Goal: Check status: Check status

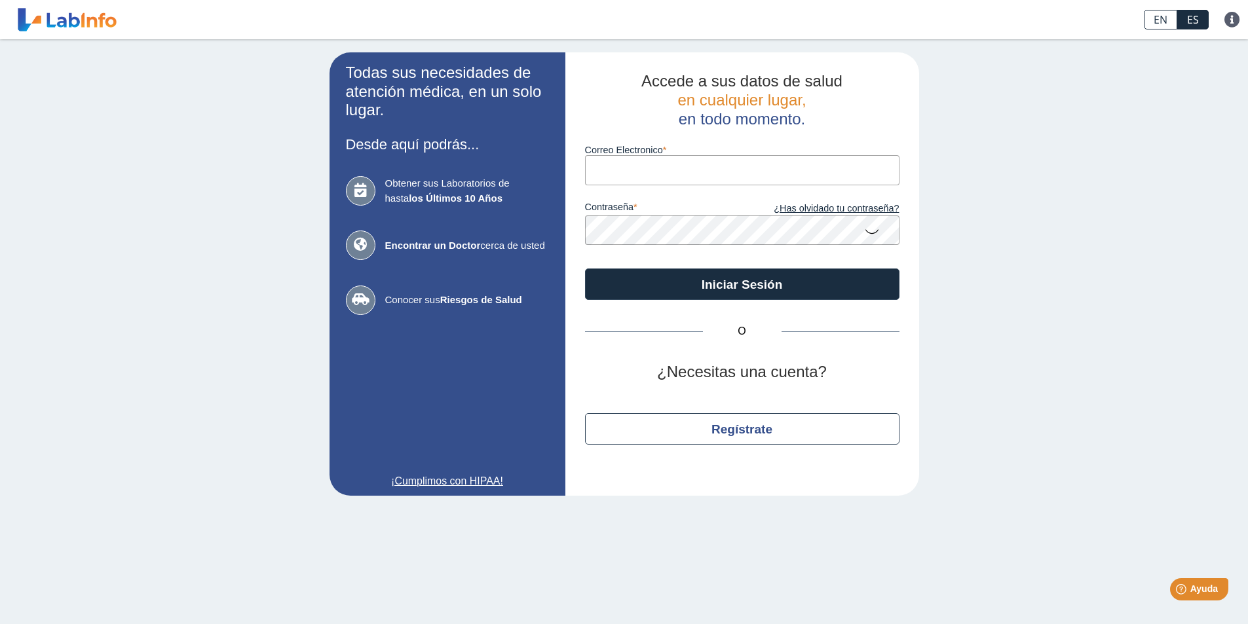
click at [615, 175] on input "Correo Electronico" at bounding box center [742, 169] width 315 height 29
type input "[EMAIL_ADDRESS][DOMAIN_NAME]"
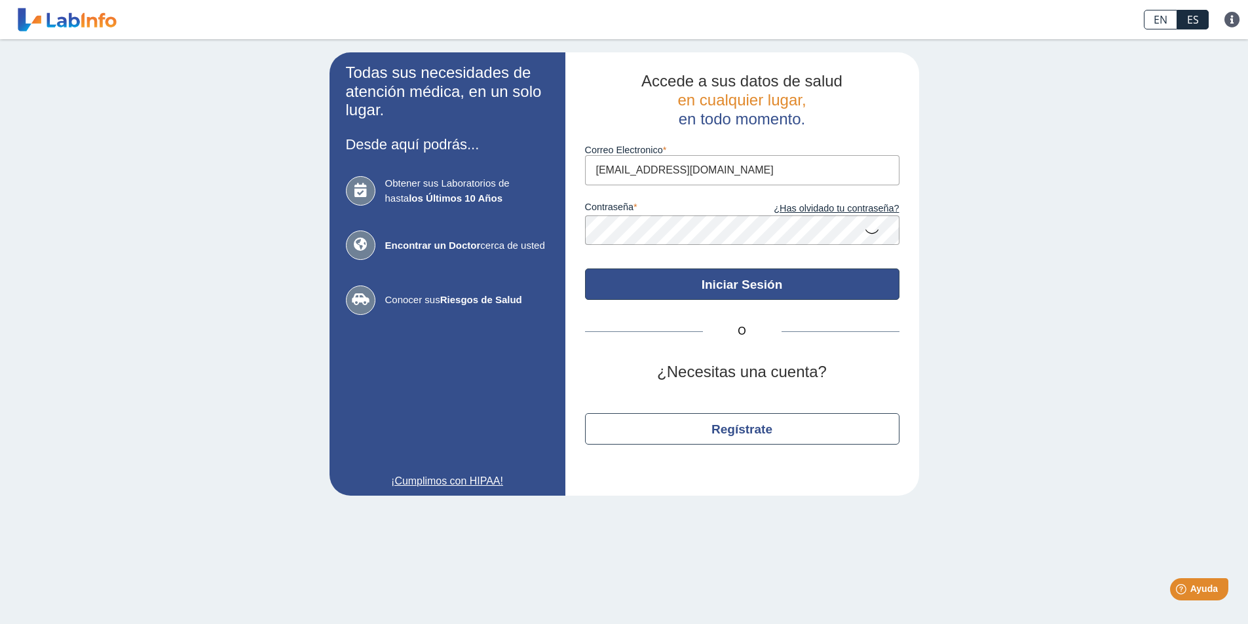
click at [714, 277] on button "Iniciar Sesión" at bounding box center [742, 284] width 315 height 31
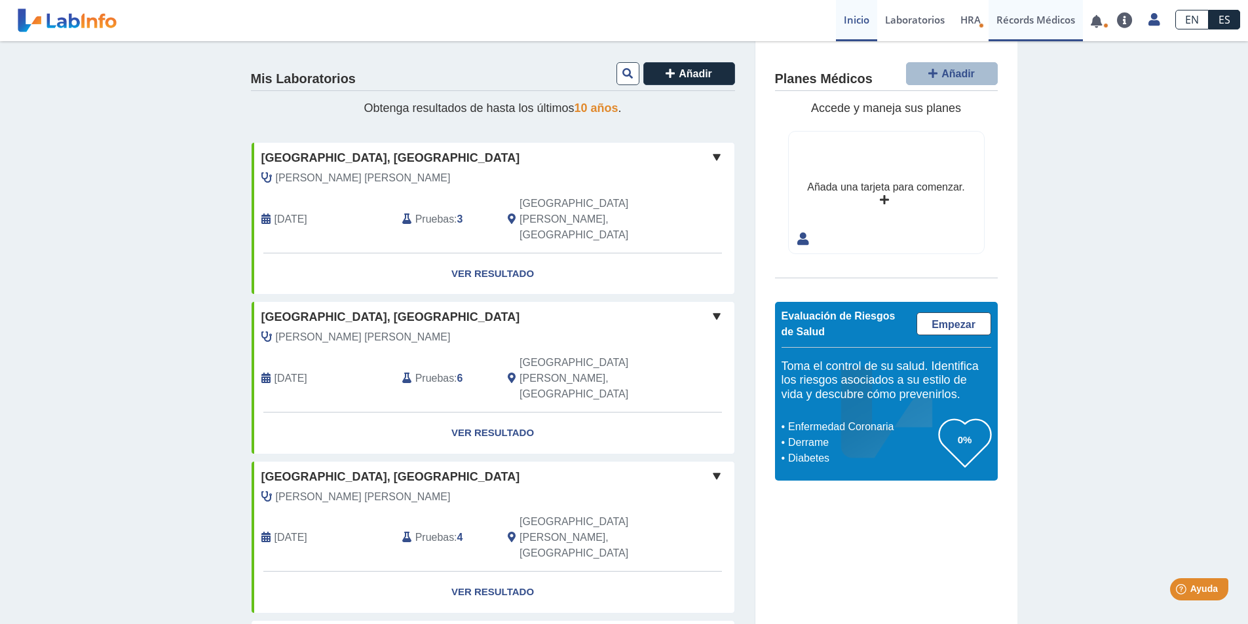
click at [1036, 23] on link "Récords Médicos" at bounding box center [1036, 20] width 94 height 41
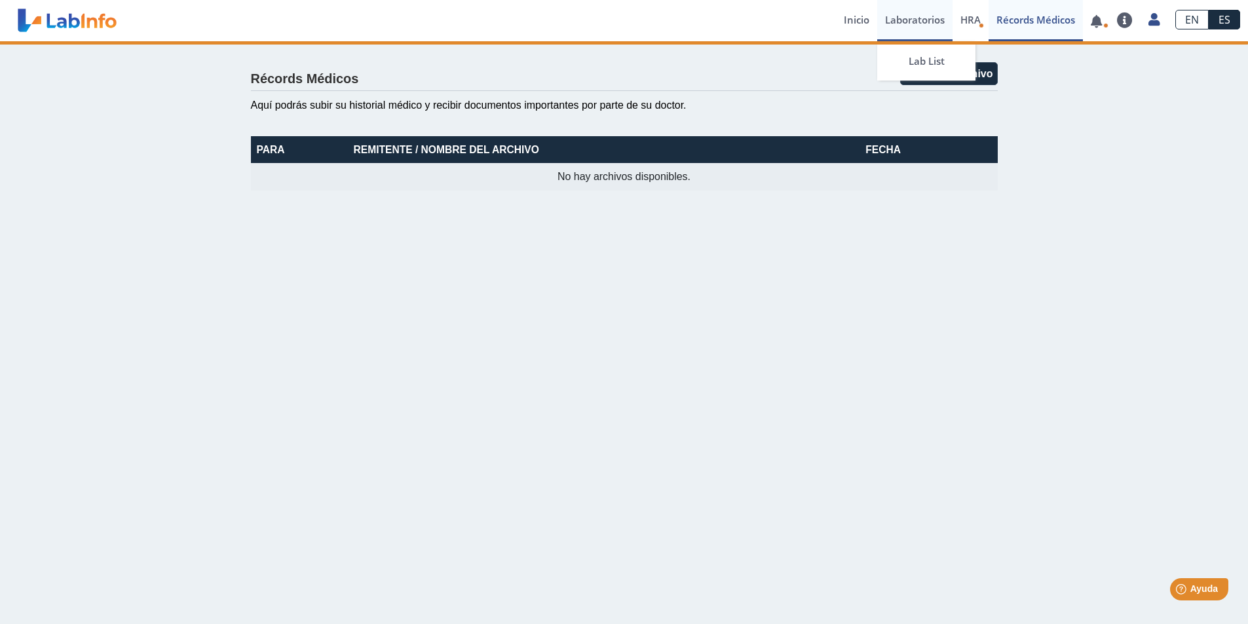
click at [905, 15] on link "Laboratorios" at bounding box center [914, 20] width 75 height 41
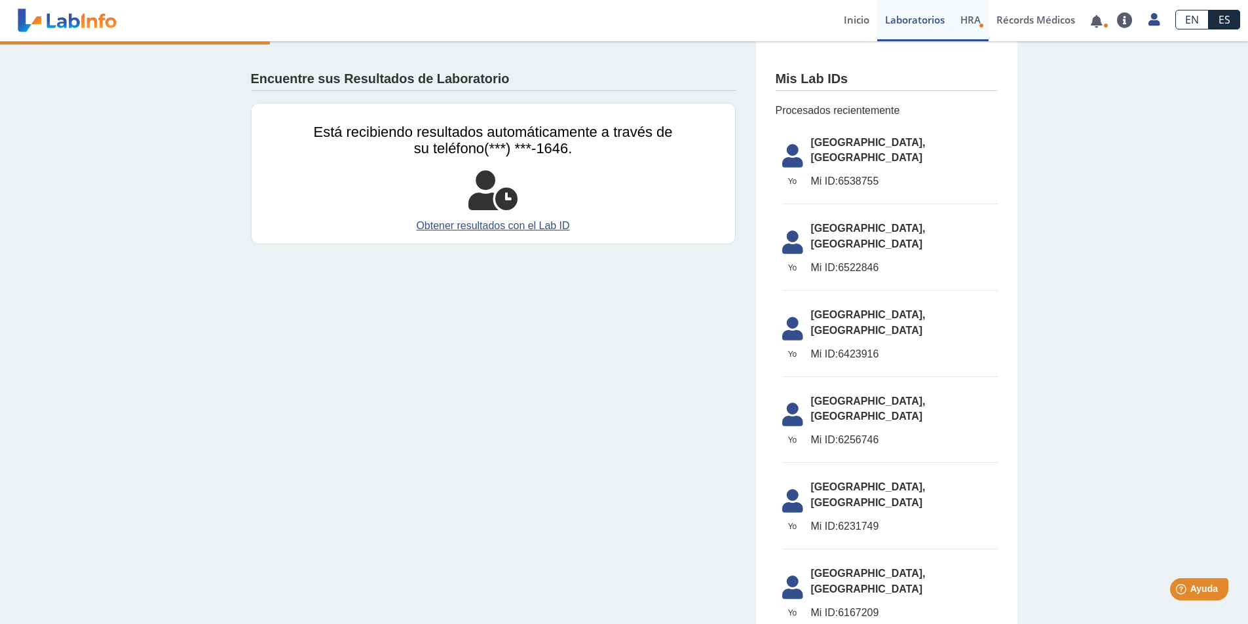
click at [973, 24] on span "HRA" at bounding box center [971, 19] width 20 height 13
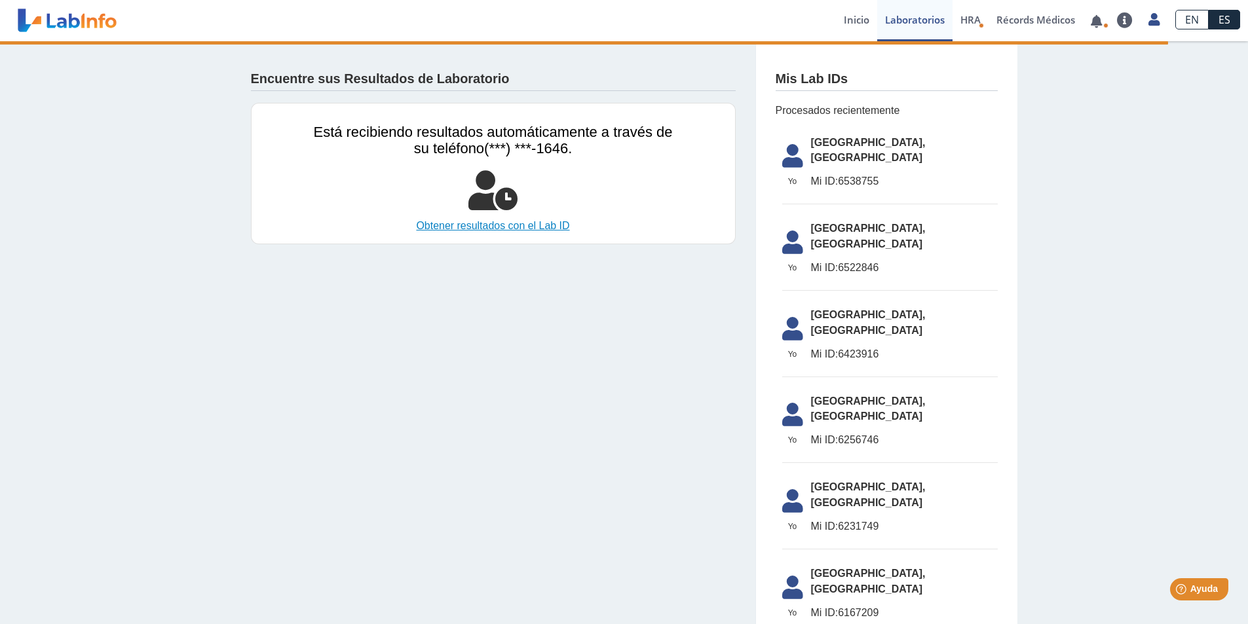
click at [480, 228] on link "Obtener resultados con el Lab ID" at bounding box center [493, 226] width 359 height 16
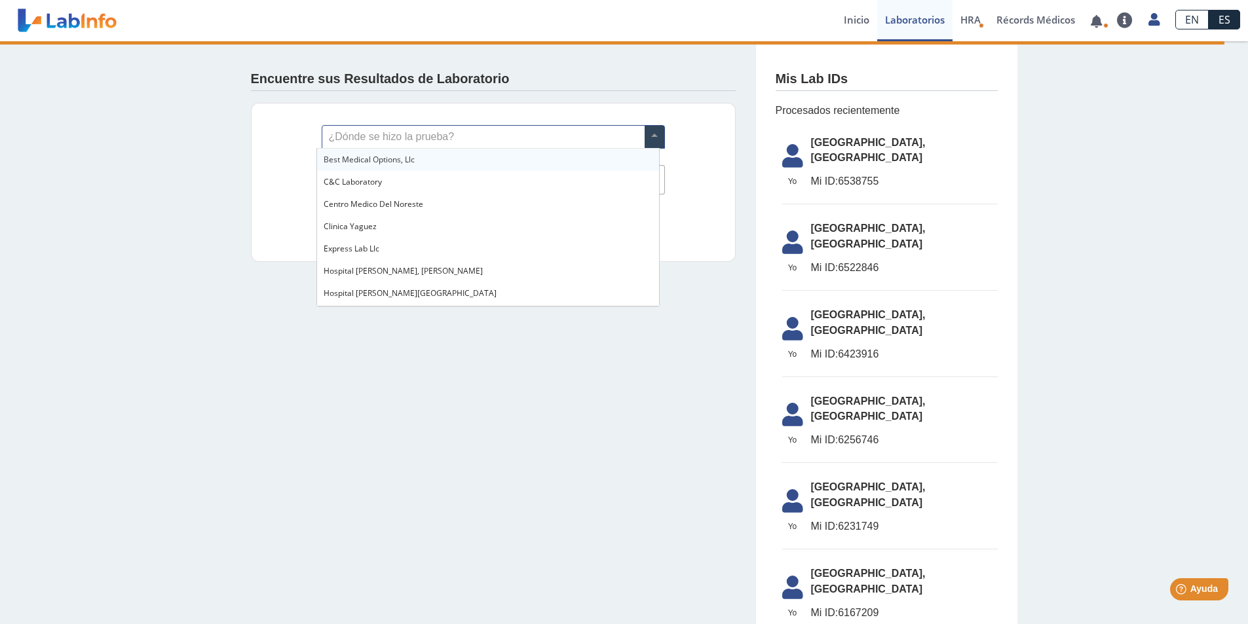
click at [362, 133] on input "text" at bounding box center [493, 137] width 342 height 22
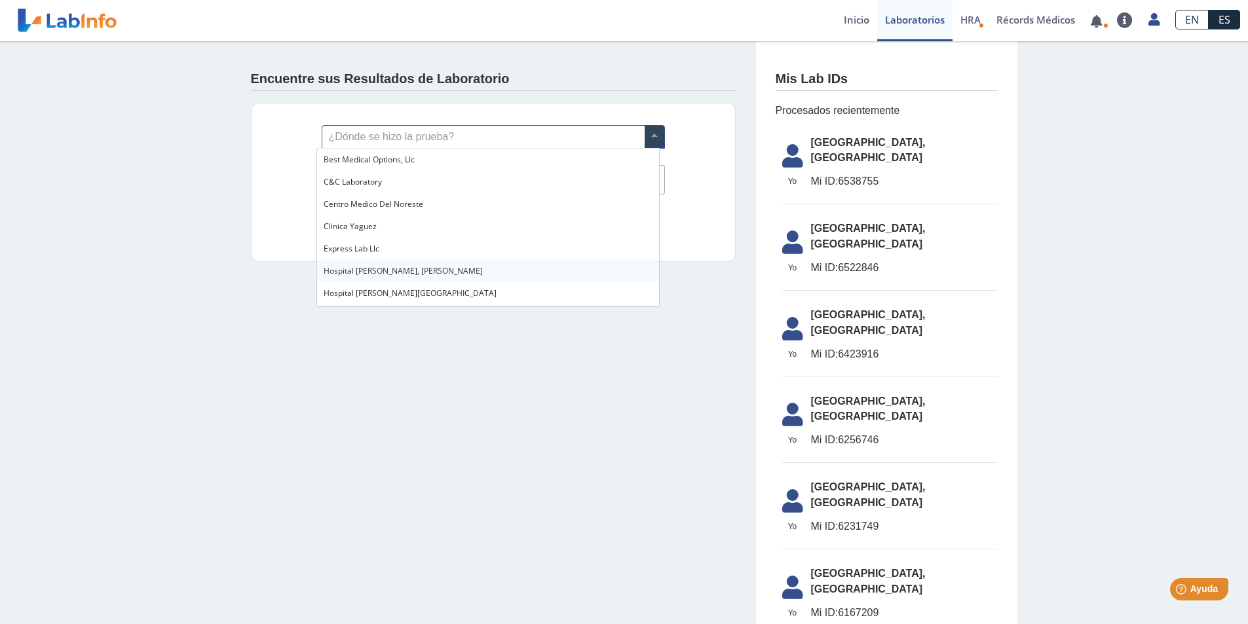
scroll to position [66, 0]
click at [425, 255] on span "[GEOGRAPHIC_DATA], [GEOGRAPHIC_DATA]" at bounding box center [405, 249] width 162 height 11
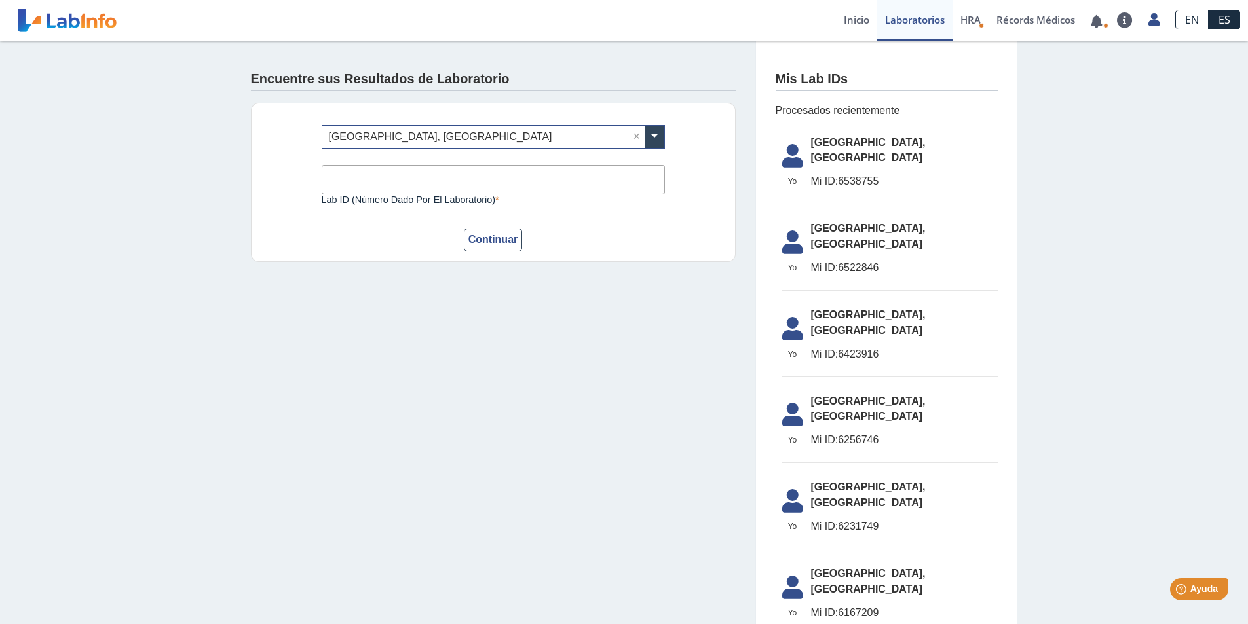
click at [389, 187] on input "Lab ID (número dado por el laboratorio)" at bounding box center [493, 179] width 343 height 29
click at [345, 174] on input "Lab ID (número dado por el laboratorio)" at bounding box center [493, 179] width 343 height 29
click at [355, 354] on app-lab-results-create "Encuentre sus Resultados de Laboratorio ¿Dónde se hizo la prueba? × [GEOGRAPHIC…" at bounding box center [624, 572] width 786 height 1063
drag, startPoint x: 837, startPoint y: 168, endPoint x: 881, endPoint y: 168, distance: 43.9
click at [881, 174] on span "Mi ID: 6538755" at bounding box center [904, 182] width 187 height 16
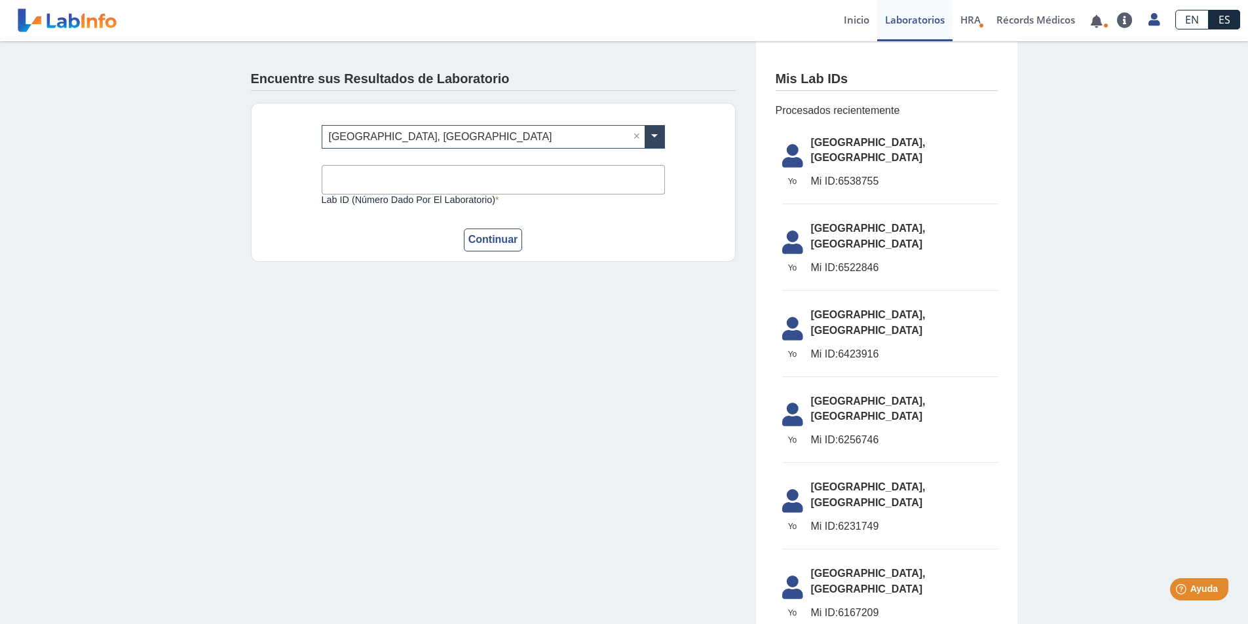
copy span "6538755"
paste input "6538755"
type input "6538755"
click at [487, 245] on button "Continuar" at bounding box center [493, 240] width 59 height 23
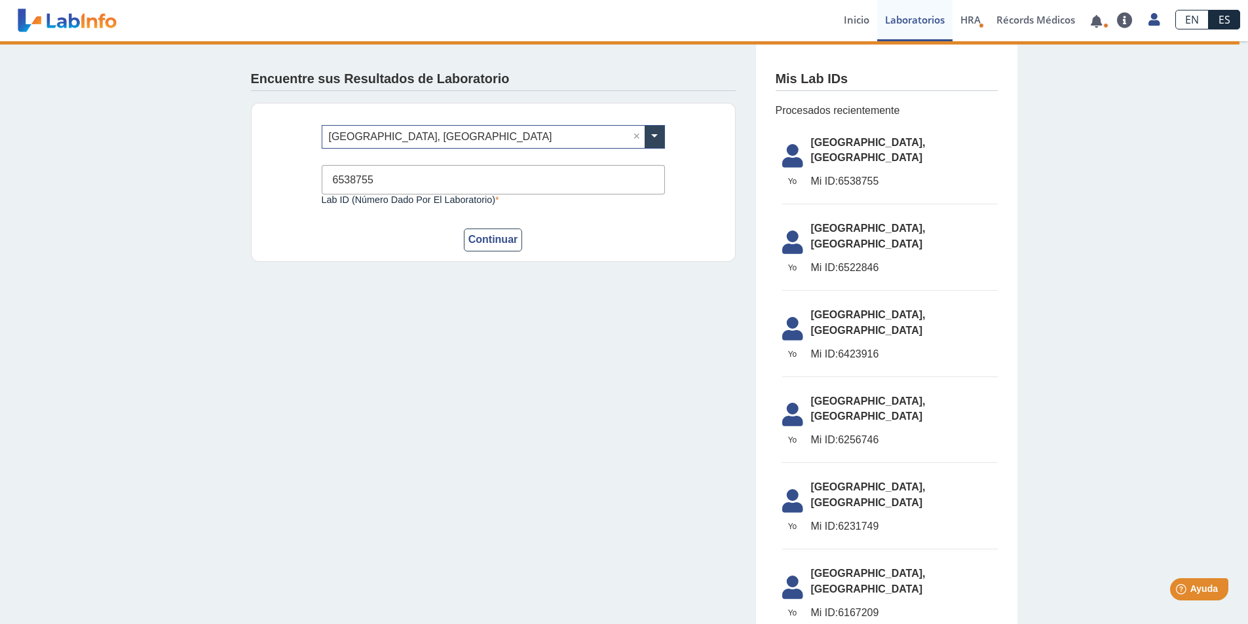
click at [362, 341] on app-lab-results-create "Encuentre sus Resultados de Laboratorio ¿Dónde se hizo la prueba? × [GEOGRAPHIC…" at bounding box center [624, 572] width 786 height 1063
click at [406, 405] on app-lab-results-create "Encuentre sus Resultados de Laboratorio ¿Dónde se hizo la prueba? × [GEOGRAPHIC…" at bounding box center [624, 572] width 786 height 1063
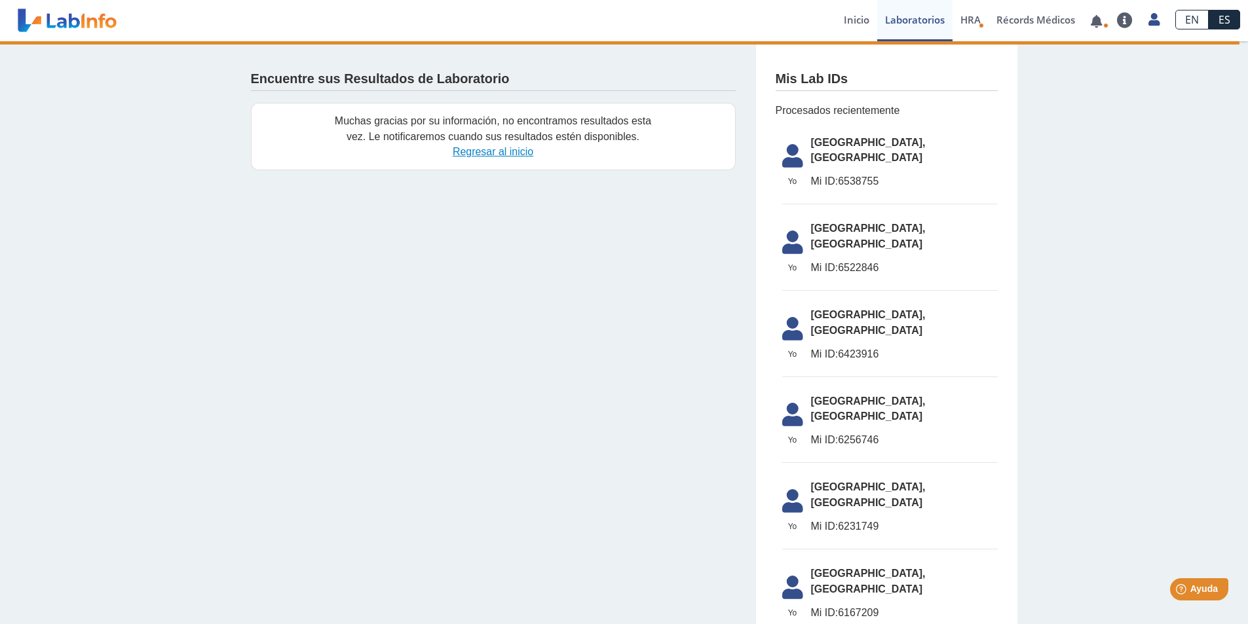
click at [478, 153] on link "Regresar al inicio" at bounding box center [493, 151] width 81 height 11
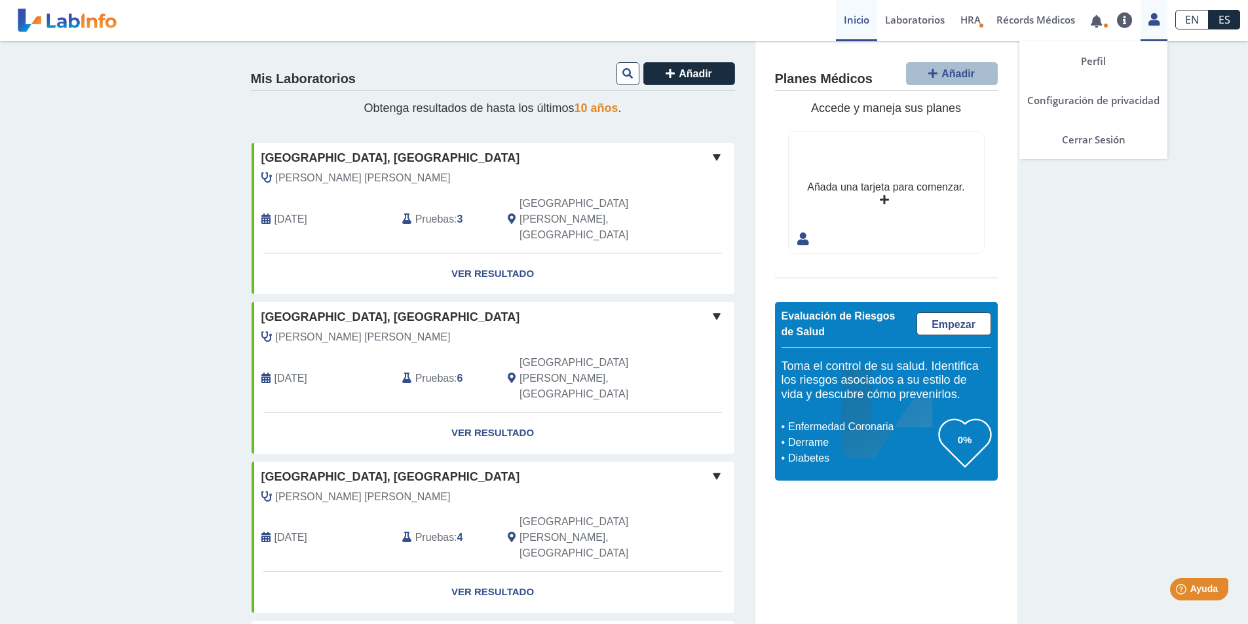
click at [1151, 18] on icon at bounding box center [1154, 19] width 11 height 10
click at [1108, 140] on link "Cerrar Sesión" at bounding box center [1094, 139] width 148 height 39
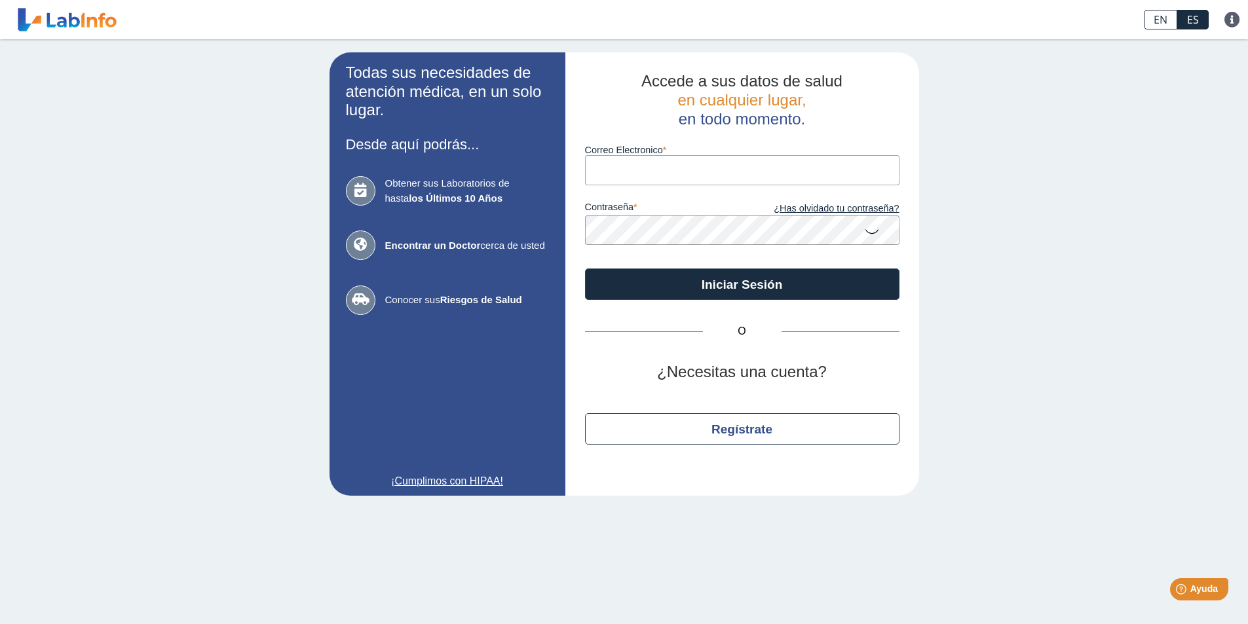
click at [641, 169] on input "Correo Electronico" at bounding box center [742, 169] width 315 height 29
type input "[EMAIL_ADDRESS][DOMAIN_NAME]"
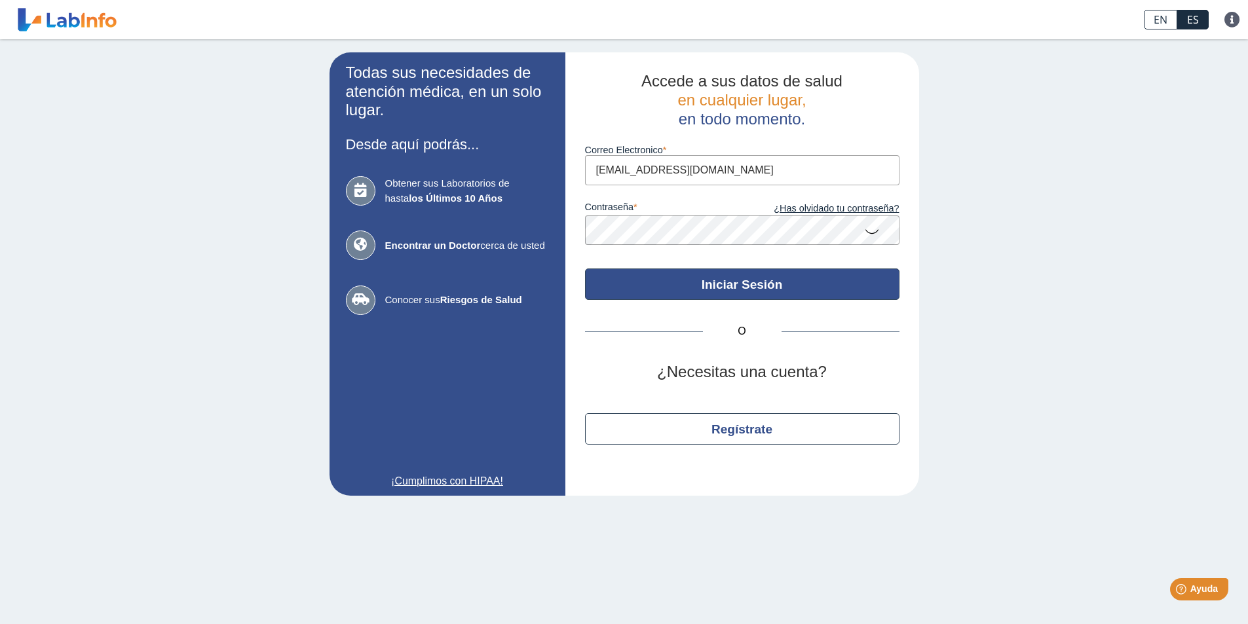
click at [740, 280] on button "Iniciar Sesión" at bounding box center [742, 284] width 315 height 31
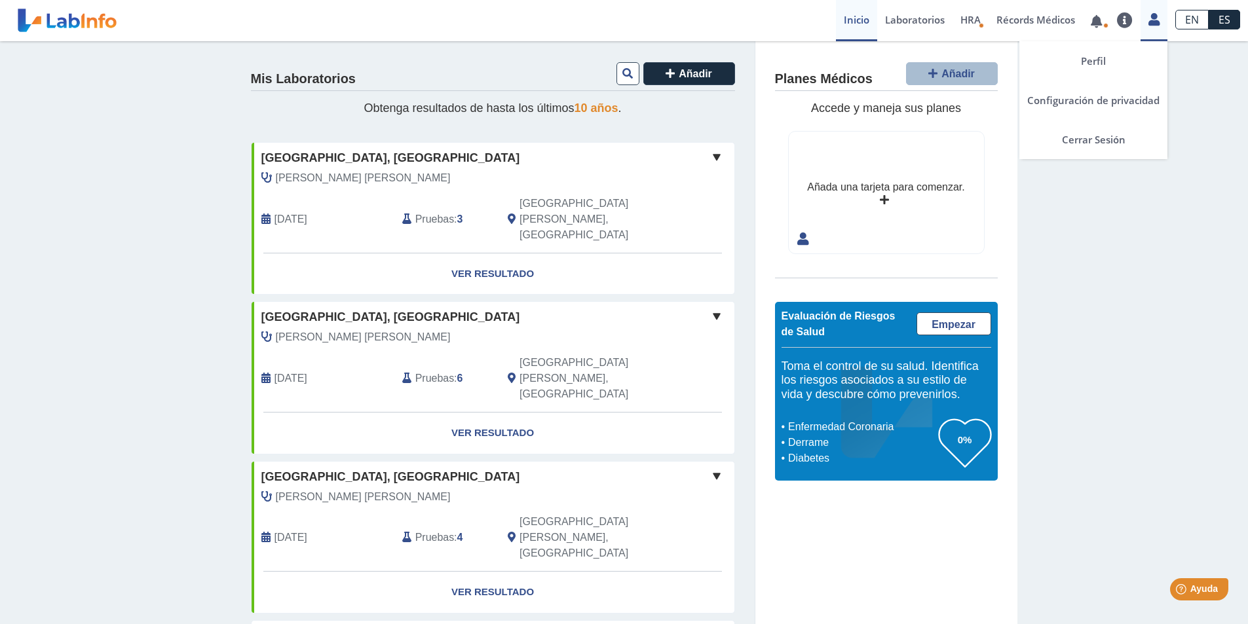
click at [1158, 14] on icon at bounding box center [1154, 19] width 11 height 10
click at [1103, 139] on link "Cerrar Sesión" at bounding box center [1094, 139] width 148 height 39
